Goal: Task Accomplishment & Management: Manage account settings

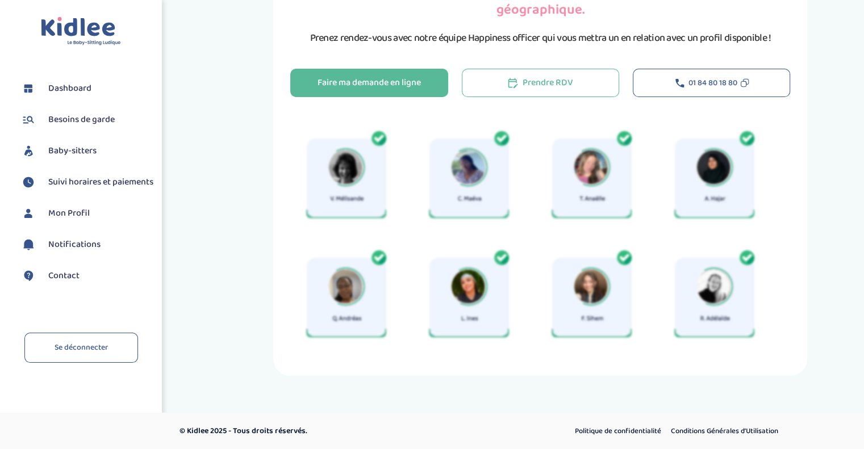
click at [82, 220] on span "Mon Profil" at bounding box center [68, 214] width 41 height 14
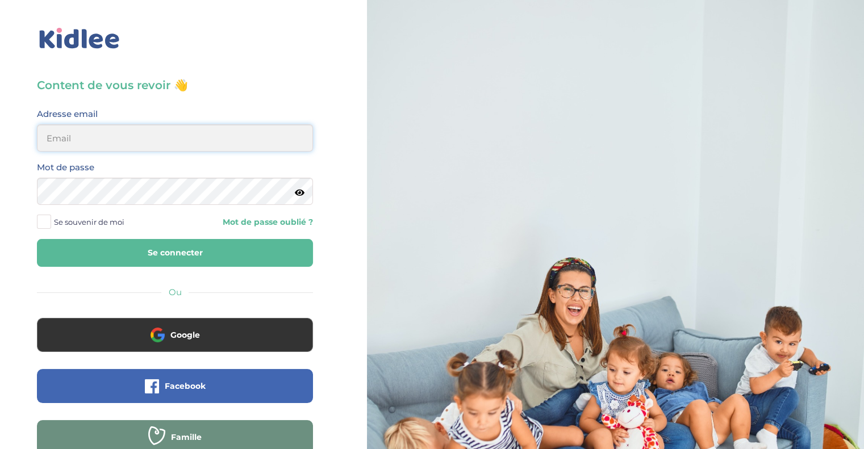
click at [149, 138] on input "email" at bounding box center [175, 137] width 276 height 27
type input "[EMAIL_ADDRESS][DOMAIN_NAME]"
click at [149, 252] on button "Se connecter" at bounding box center [175, 253] width 276 height 28
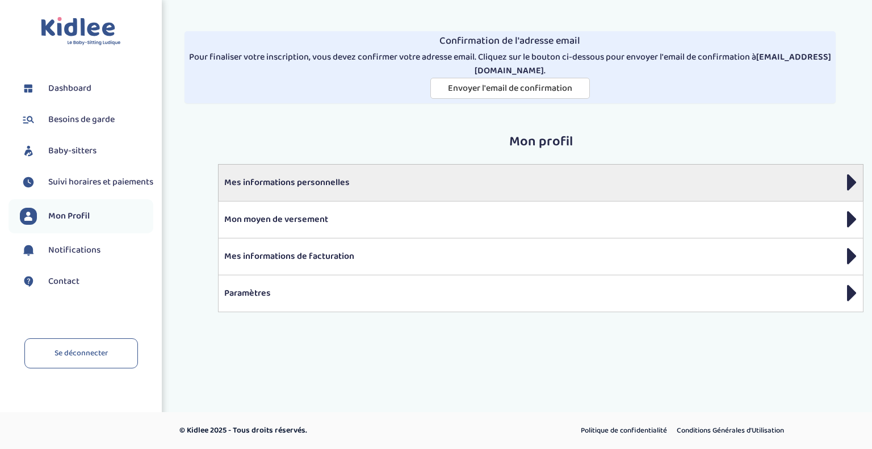
click at [357, 176] on p "Mes informations personnelles" at bounding box center [540, 183] width 633 height 14
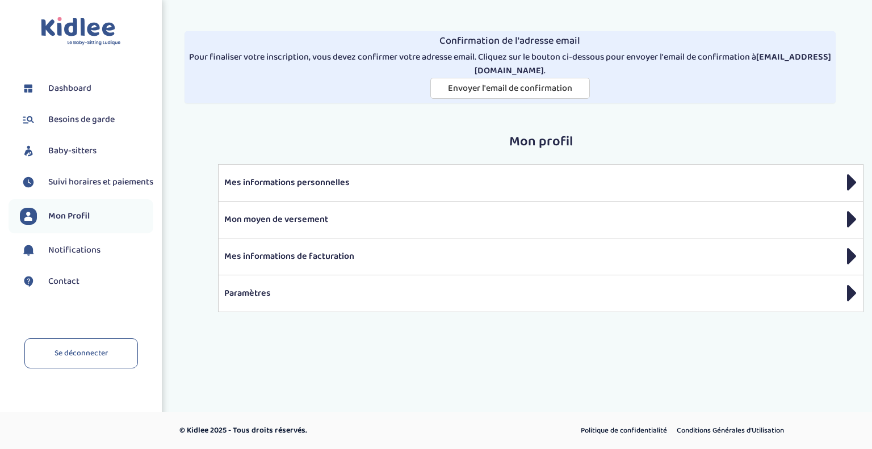
click at [75, 222] on span "Mon Profil" at bounding box center [68, 217] width 41 height 14
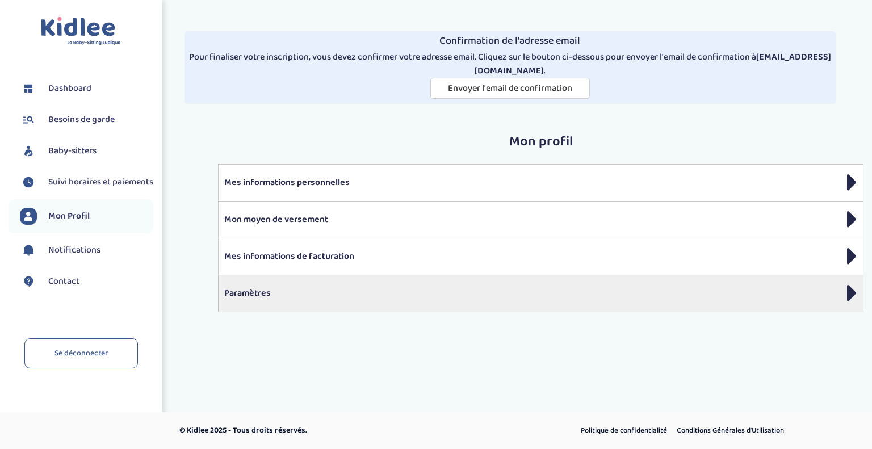
click at [314, 284] on div "Paramètres" at bounding box center [541, 293] width 646 height 37
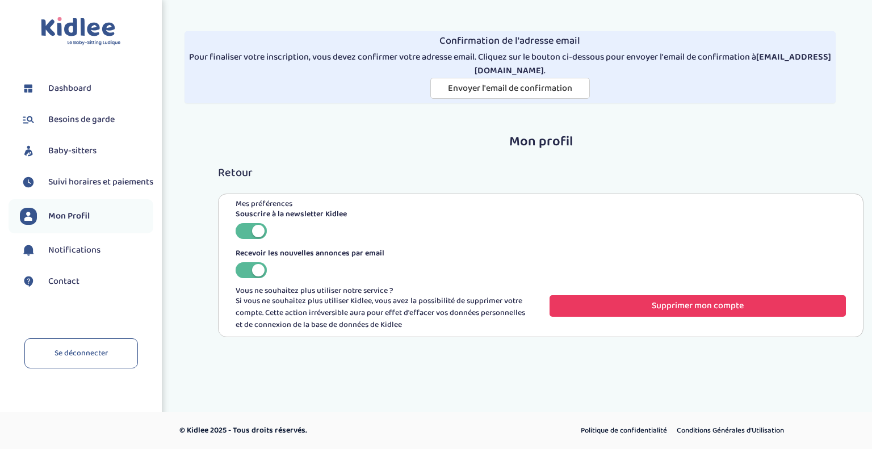
click at [641, 305] on button "Supprimer mon compte" at bounding box center [698, 305] width 296 height 21
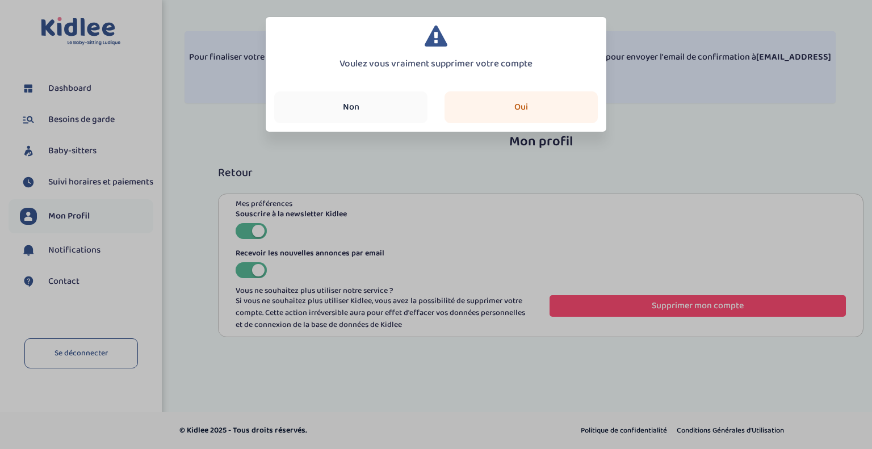
click at [513, 101] on button "Oui" at bounding box center [521, 107] width 153 height 32
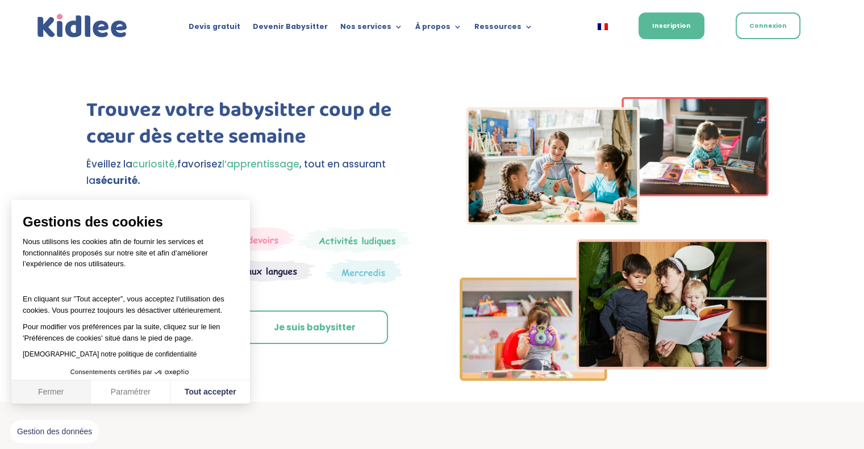
click at [61, 385] on button "Fermer" at bounding box center [50, 392] width 79 height 24
